Goal: Navigation & Orientation: Find specific page/section

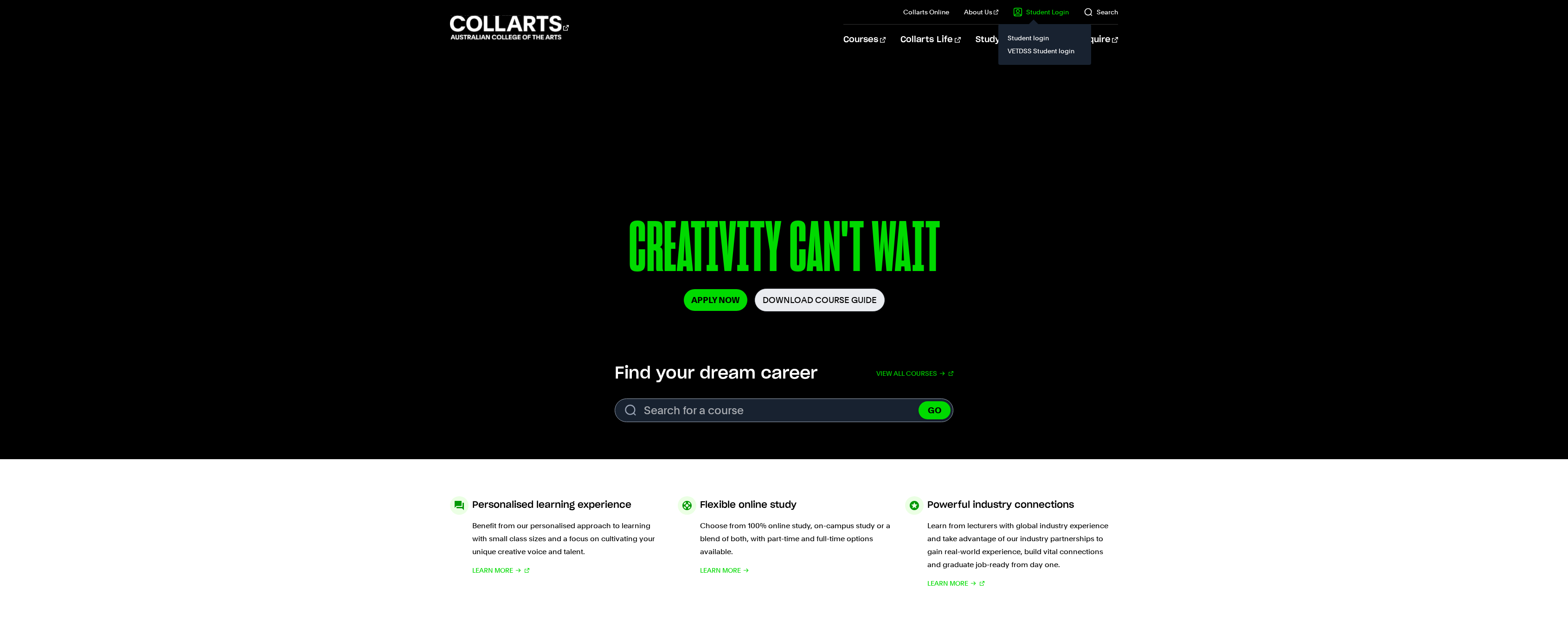
click at [1060, 14] on link "Student Login" at bounding box center [1041, 12] width 55 height 9
click at [1046, 42] on link "Student login" at bounding box center [1045, 38] width 78 height 13
click at [1051, 9] on link "Student Login" at bounding box center [1041, 12] width 55 height 9
click at [1037, 55] on link "VETDSS Student login" at bounding box center [1045, 51] width 78 height 13
